Goal: Task Accomplishment & Management: Complete application form

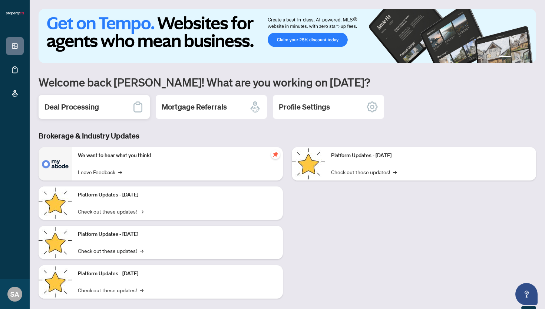
click at [91, 109] on h2 "Deal Processing" at bounding box center [72, 107] width 55 height 10
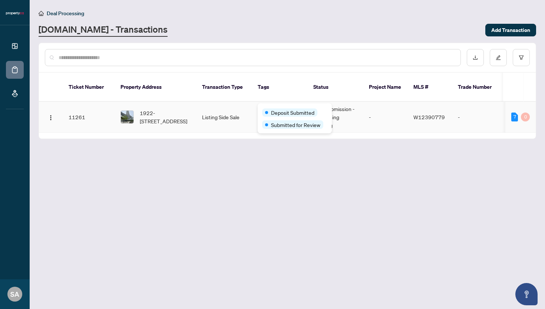
click at [280, 106] on div "Deposit Submitted Submitted for Review" at bounding box center [295, 118] width 74 height 30
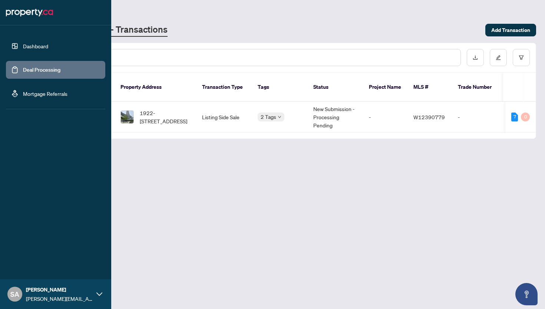
click at [31, 47] on link "Dashboard" at bounding box center [35, 46] width 25 height 7
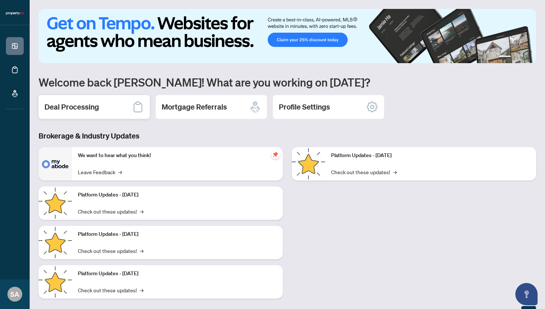
click at [99, 109] on div "Deal Processing" at bounding box center [94, 107] width 111 height 24
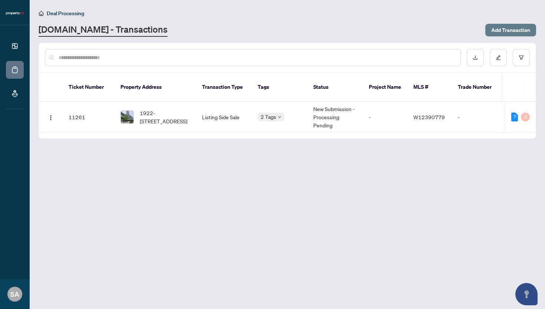
click at [509, 33] on span "Add Transaction" at bounding box center [510, 30] width 39 height 12
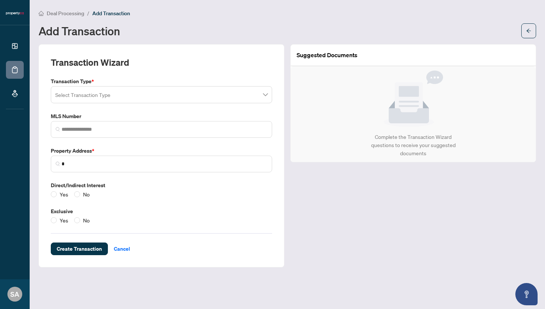
click at [408, 113] on img at bounding box center [413, 98] width 59 height 56
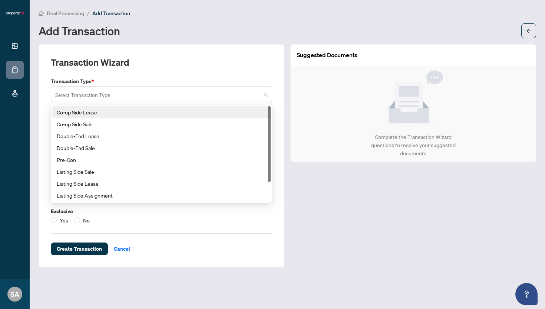
click at [267, 96] on span at bounding box center [161, 95] width 213 height 14
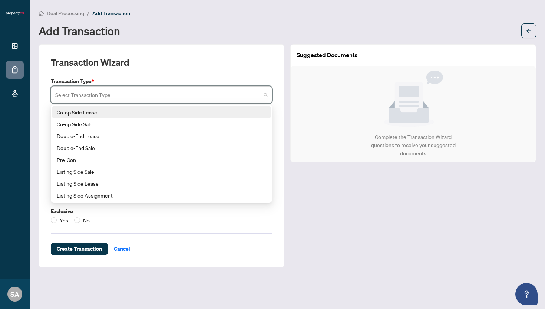
click at [157, 111] on div "Co-op Side Lease" at bounding box center [162, 112] width 210 height 8
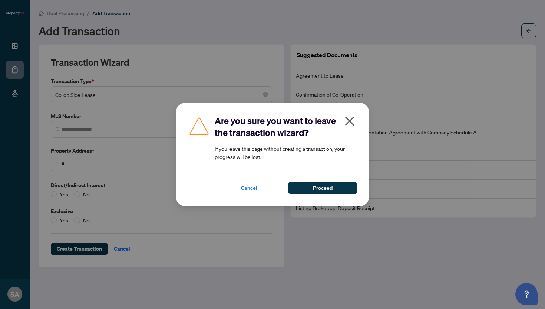
click at [356, 117] on button "button" at bounding box center [349, 123] width 15 height 16
